Goal: Task Accomplishment & Management: Use online tool/utility

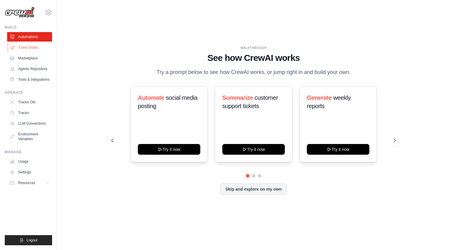
click at [30, 46] on link "Crew Studio" at bounding box center [30, 48] width 45 height 10
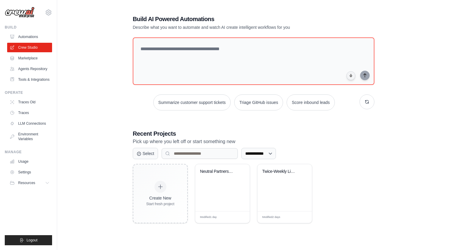
scroll to position [12, 0]
click at [212, 176] on div "Neutral Partners 7-Stage Pillar Pag..." at bounding box center [222, 176] width 45 height 14
click at [287, 188] on div "Twice-Weekly LinkedIn Posts" at bounding box center [284, 187] width 54 height 47
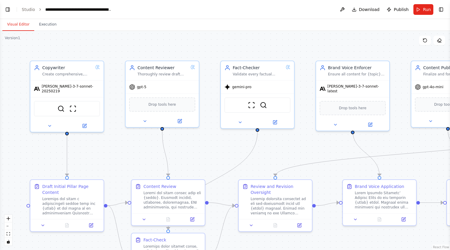
scroll to position [5441, 0]
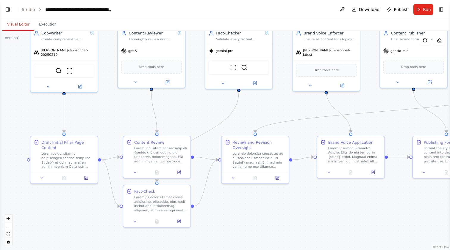
drag, startPoint x: 211, startPoint y: 170, endPoint x: 196, endPoint y: 129, distance: 43.6
click at [196, 129] on div ".deletable-edge-delete-btn { width: 20px; height: 20px; border: 0px solid #ffff…" at bounding box center [225, 141] width 450 height 220
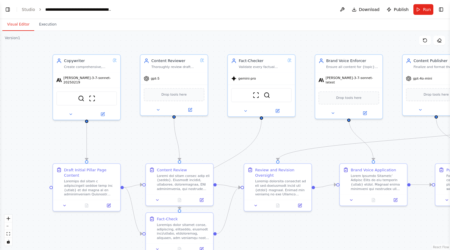
drag, startPoint x: 222, startPoint y: 182, endPoint x: 124, endPoint y: 131, distance: 111.3
click at [124, 131] on div ".deletable-edge-delete-btn { width: 20px; height: 20px; border: 0px solid #ffff…" at bounding box center [225, 141] width 450 height 220
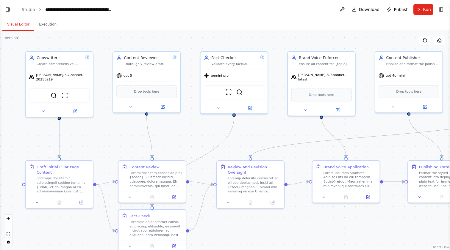
drag, startPoint x: 124, startPoint y: 131, endPoint x: 96, endPoint y: 128, distance: 28.1
click at [96, 128] on div ".deletable-edge-delete-btn { width: 20px; height: 20px; border: 0px solid #ffff…" at bounding box center [225, 141] width 450 height 220
click at [76, 109] on icon at bounding box center [75, 110] width 3 height 3
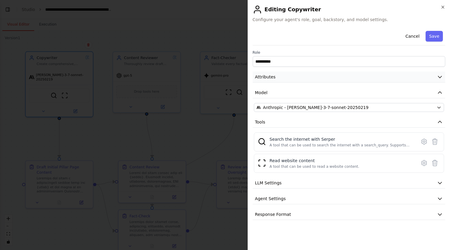
click at [291, 76] on button "Attributes" at bounding box center [349, 77] width 192 height 11
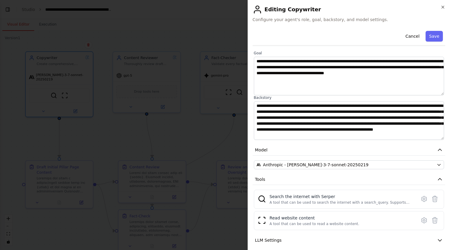
scroll to position [37, 0]
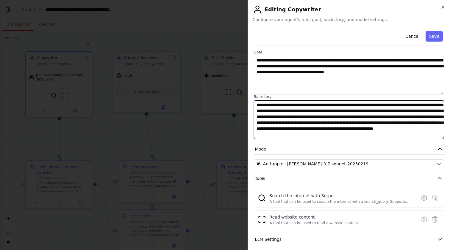
click at [298, 112] on textarea at bounding box center [349, 120] width 190 height 39
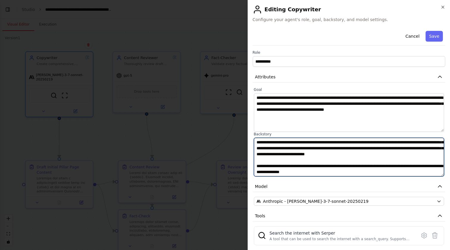
scroll to position [0, 0]
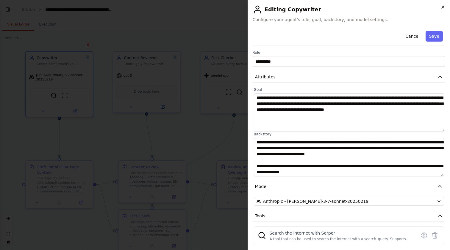
click at [443, 7] on icon "button" at bounding box center [442, 7] width 5 height 5
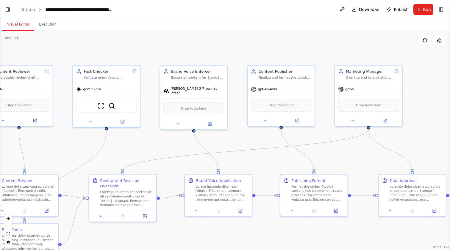
drag, startPoint x: 274, startPoint y: 45, endPoint x: 145, endPoint y: 60, distance: 129.7
click at [145, 60] on div ".deletable-edge-delete-btn { width: 20px; height: 20px; border: 0px solid #ffff…" at bounding box center [225, 141] width 450 height 220
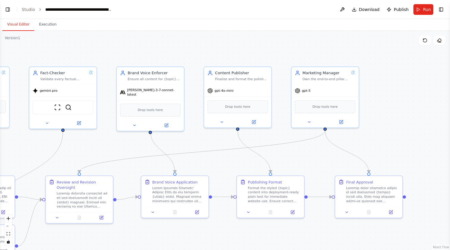
drag, startPoint x: 234, startPoint y: 53, endPoint x: 190, endPoint y: 52, distance: 44.0
click at [190, 52] on div ".deletable-edge-delete-btn { width: 20px; height: 20px; border: 0px solid #ffff…" at bounding box center [225, 141] width 450 height 220
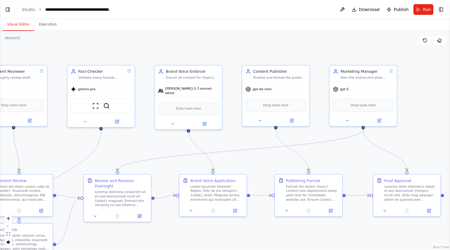
drag, startPoint x: 163, startPoint y: 46, endPoint x: 283, endPoint y: 26, distance: 121.6
click at [282, 26] on div "Visual Editor Execution Version 1 Show Tools Hide Agents .deletable-edge-delete…" at bounding box center [225, 134] width 450 height 231
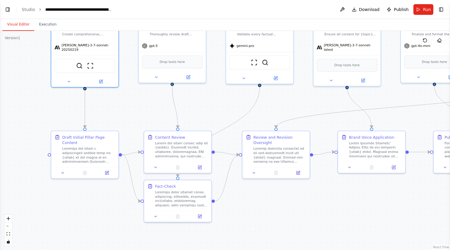
drag, startPoint x: 112, startPoint y: 123, endPoint x: 191, endPoint y: 98, distance: 83.0
click at [191, 98] on div ".deletable-edge-delete-btn { width: 20px; height: 20px; border: 0px solid #ffff…" at bounding box center [225, 141] width 450 height 220
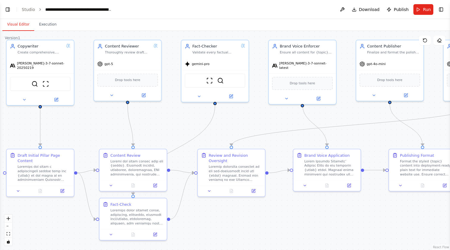
drag, startPoint x: 146, startPoint y: 112, endPoint x: 101, endPoint y: 130, distance: 48.0
click at [101, 130] on div ".deletable-edge-delete-btn { width: 20px; height: 20px; border: 0px solid #ffff…" at bounding box center [225, 141] width 450 height 220
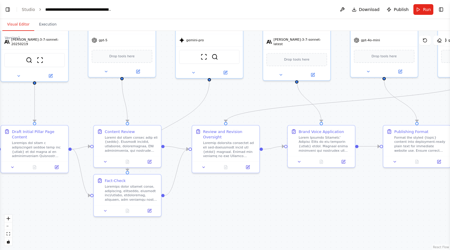
drag, startPoint x: 120, startPoint y: 125, endPoint x: 115, endPoint y: 101, distance: 25.1
click at [115, 101] on div ".deletable-edge-delete-btn { width: 20px; height: 20px; border: 0px solid #ffff…" at bounding box center [225, 141] width 450 height 220
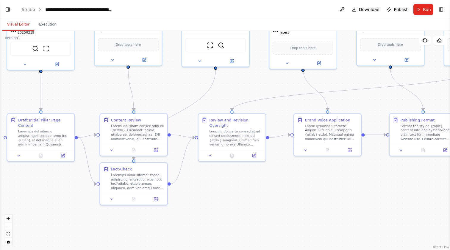
drag, startPoint x: 184, startPoint y: 88, endPoint x: 191, endPoint y: 77, distance: 12.8
click at [191, 77] on div ".deletable-edge-delete-btn { width: 20px; height: 20px; border: 0px solid #ffff…" at bounding box center [225, 141] width 450 height 220
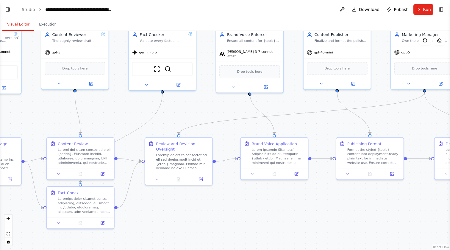
drag, startPoint x: 235, startPoint y: 203, endPoint x: 167, endPoint y: 230, distance: 72.2
click at [167, 230] on div ".deletable-edge-delete-btn { width: 20px; height: 20px; border: 0px solid #ffff…" at bounding box center [225, 141] width 450 height 220
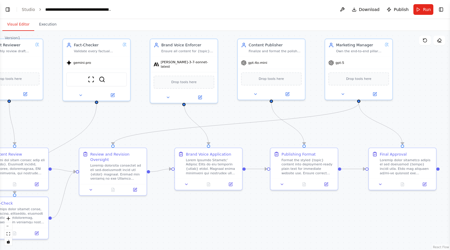
drag, startPoint x: 259, startPoint y: 192, endPoint x: 207, endPoint y: 200, distance: 52.3
click at [207, 200] on div ".deletable-edge-delete-btn { width: 20px; height: 20px; border: 0px solid #ffff…" at bounding box center [225, 141] width 450 height 220
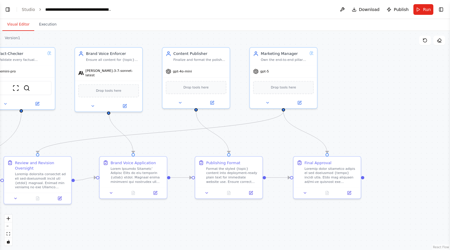
drag, startPoint x: 264, startPoint y: 194, endPoint x: 188, endPoint y: 203, distance: 76.6
click at [188, 203] on div ".deletable-edge-delete-btn { width: 20px; height: 20px; border: 0px solid #ffff…" at bounding box center [225, 141] width 450 height 220
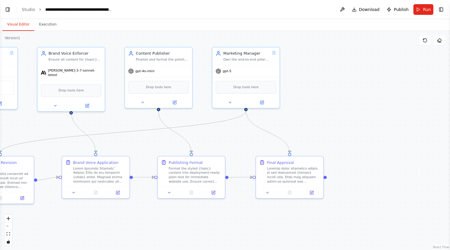
drag, startPoint x: 281, startPoint y: 216, endPoint x: 239, endPoint y: 216, distance: 41.6
click at [239, 216] on div ".deletable-edge-delete-btn { width: 20px; height: 20px; border: 0px solid #ffff…" at bounding box center [225, 141] width 450 height 220
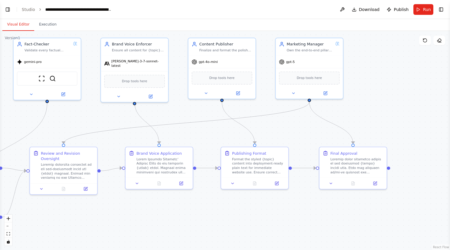
drag, startPoint x: 297, startPoint y: 138, endPoint x: 366, endPoint y: 129, distance: 69.0
click at [366, 129] on div ".deletable-edge-delete-btn { width: 20px; height: 20px; border: 0px solid #ffff…" at bounding box center [225, 141] width 450 height 220
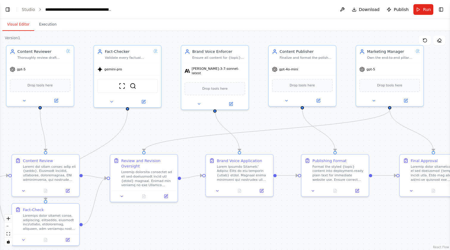
drag, startPoint x: 110, startPoint y: 112, endPoint x: 196, endPoint y: 123, distance: 86.7
click at [195, 123] on div ".deletable-edge-delete-btn { width: 20px; height: 20px; border: 0px solid #ffff…" at bounding box center [225, 141] width 450 height 220
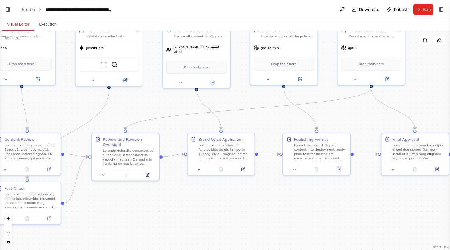
drag, startPoint x: 176, startPoint y: 134, endPoint x: 153, endPoint y: 108, distance: 34.7
click at [153, 108] on div ".deletable-edge-delete-btn { width: 20px; height: 20px; border: 0px solid #ffff…" at bounding box center [225, 141] width 450 height 220
click at [6, 9] on button "Toggle Left Sidebar" at bounding box center [8, 9] width 8 height 8
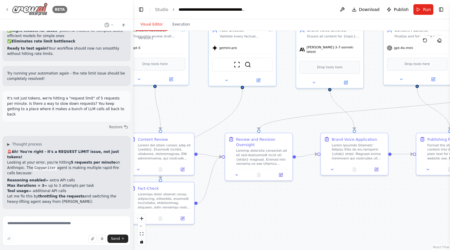
click at [6, 10] on icon at bounding box center [7, 9] width 5 height 5
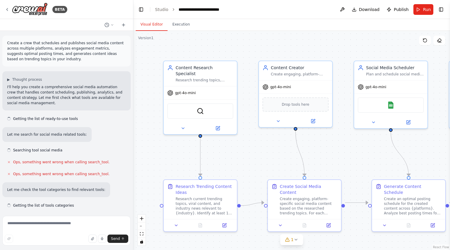
scroll to position [1001, 0]
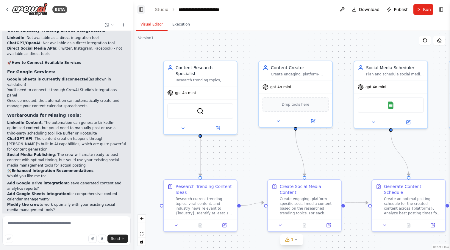
click at [138, 8] on button "Toggle Left Sidebar" at bounding box center [141, 9] width 8 height 8
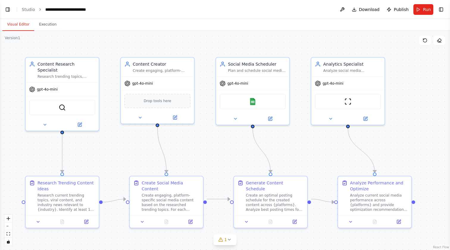
drag, startPoint x: 115, startPoint y: 53, endPoint x: 111, endPoint y: 50, distance: 5.3
click at [111, 50] on div ".deletable-edge-delete-btn { width: 20px; height: 20px; border: 0px solid #ffff…" at bounding box center [225, 141] width 450 height 220
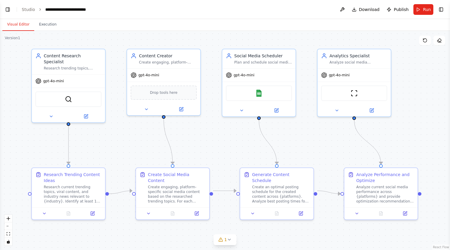
drag, startPoint x: 109, startPoint y: 50, endPoint x: 115, endPoint y: 42, distance: 9.9
click at [115, 42] on div ".deletable-edge-delete-btn { width: 20px; height: 20px; border: 0px solid #ffff…" at bounding box center [225, 141] width 450 height 220
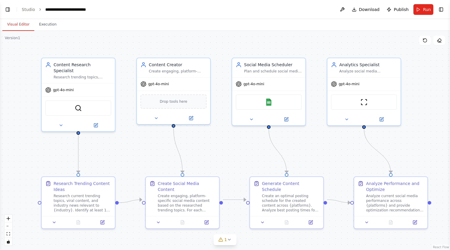
drag, startPoint x: 217, startPoint y: 143, endPoint x: 227, endPoint y: 152, distance: 13.3
click at [227, 152] on div ".deletable-edge-delete-btn { width: 20px; height: 20px; border: 0px solid #ffff…" at bounding box center [225, 141] width 450 height 220
click at [71, 87] on span "gpt-4o-mini" at bounding box center [63, 89] width 21 height 5
click at [96, 122] on icon at bounding box center [96, 123] width 3 height 3
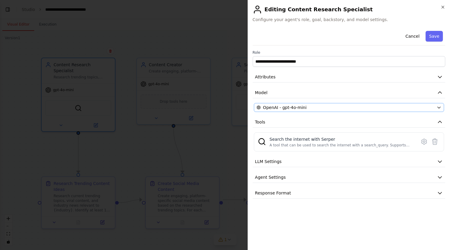
click at [297, 107] on span "OpenAI - gpt-4o-mini" at bounding box center [284, 108] width 43 height 6
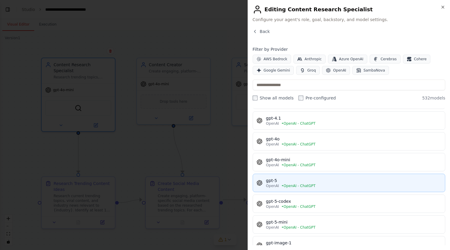
scroll to position [115, 0]
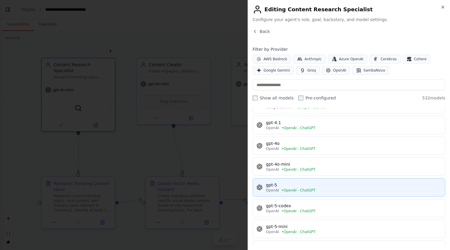
click at [297, 183] on div "gpt-5" at bounding box center [353, 185] width 175 height 6
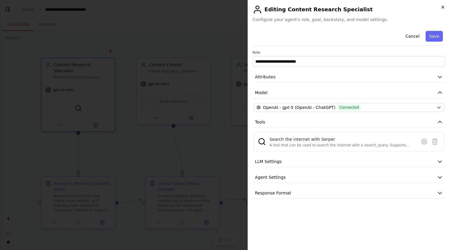
click at [442, 5] on icon "button" at bounding box center [442, 7] width 5 height 5
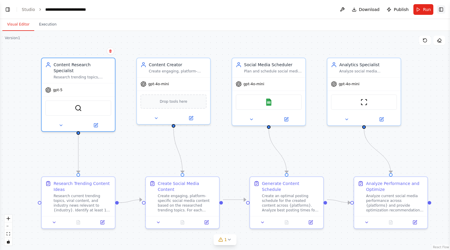
click at [444, 9] on button "Toggle Right Sidebar" at bounding box center [441, 9] width 8 height 8
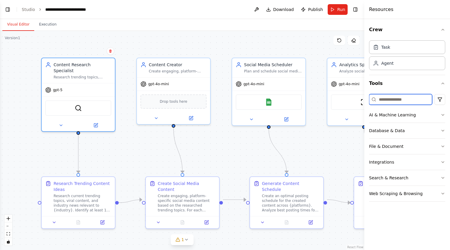
click at [396, 102] on input at bounding box center [400, 99] width 63 height 11
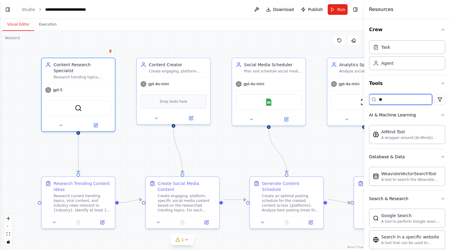
type input "*"
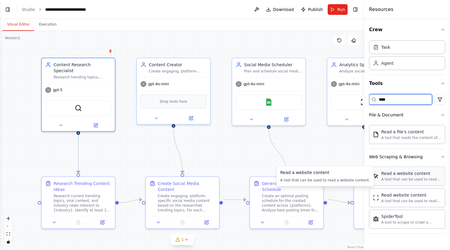
type input "****"
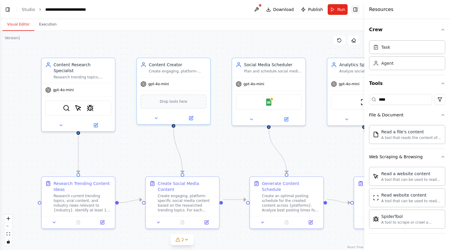
click at [354, 12] on button "Toggle Right Sidebar" at bounding box center [355, 9] width 8 height 8
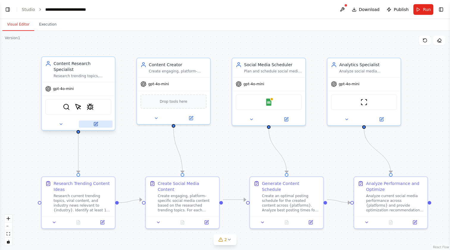
click at [97, 123] on icon at bounding box center [96, 125] width 4 height 4
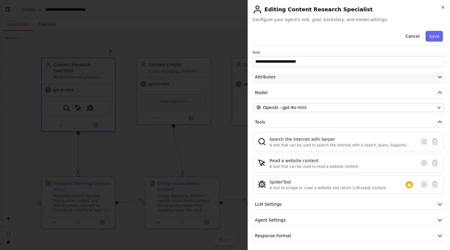
click at [273, 81] on button "Attributes" at bounding box center [349, 77] width 192 height 11
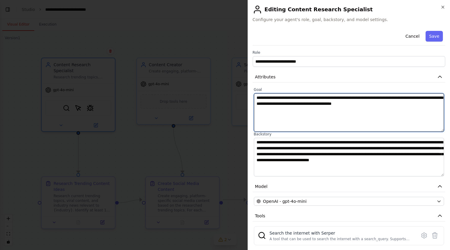
click at [383, 97] on textarea "**********" at bounding box center [349, 112] width 190 height 39
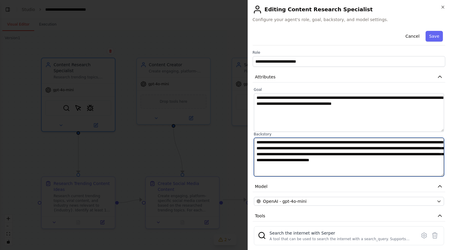
click at [295, 155] on textarea "**********" at bounding box center [349, 157] width 190 height 39
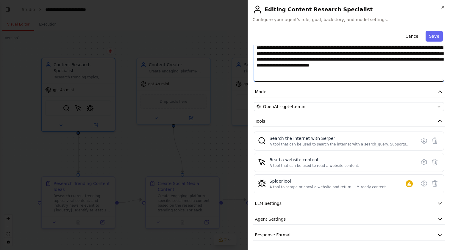
scroll to position [95, 0]
click at [443, 7] on icon "button" at bounding box center [442, 7] width 5 height 5
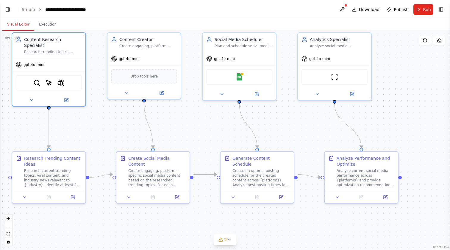
drag, startPoint x: 195, startPoint y: 151, endPoint x: 165, endPoint y: 126, distance: 38.8
click at [165, 126] on div ".deletable-edge-delete-btn { width: 20px; height: 20px; border: 0px solid #ffff…" at bounding box center [225, 141] width 450 height 220
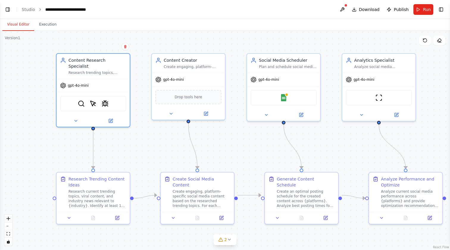
drag, startPoint x: 279, startPoint y: 122, endPoint x: 323, endPoint y: 143, distance: 49.4
click at [323, 143] on div ".deletable-edge-delete-btn { width: 20px; height: 20px; border: 0px solid #ffff…" at bounding box center [225, 141] width 450 height 220
click at [442, 9] on button "Toggle Right Sidebar" at bounding box center [441, 9] width 8 height 8
